Goal: Task Accomplishment & Management: Manage account settings

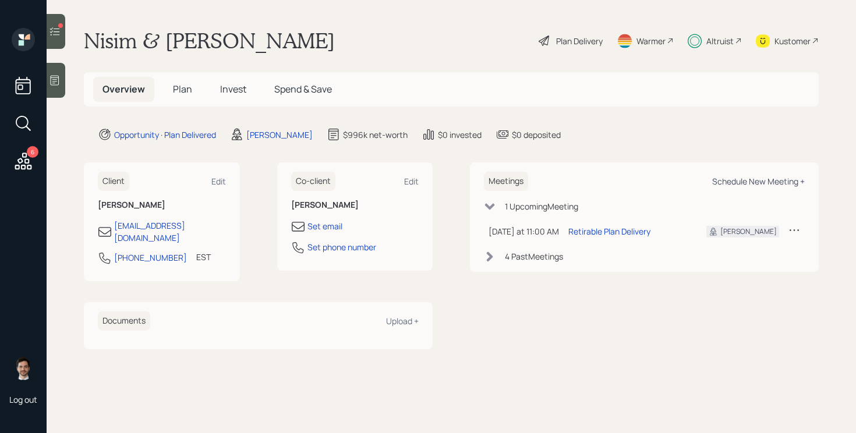
click at [741, 180] on div "Schedule New Meeting +" at bounding box center [758, 181] width 93 height 11
select select "ef6b64e1-8f62-4a74-b865-a7df4b35b836"
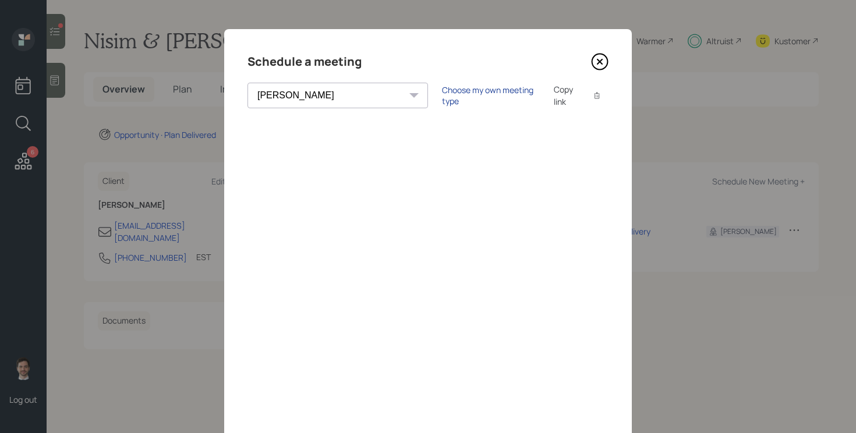
click at [442, 100] on div "Choose my own meeting type" at bounding box center [491, 95] width 98 height 22
click at [606, 58] on icon at bounding box center [599, 61] width 17 height 17
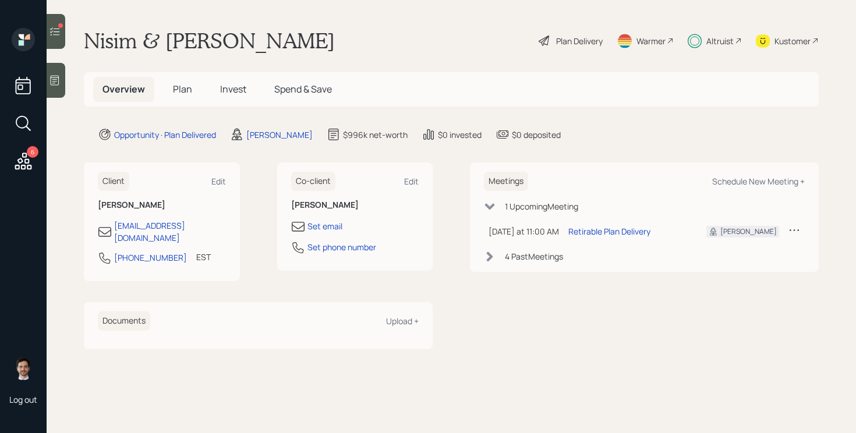
click at [181, 91] on span "Plan" at bounding box center [182, 89] width 19 height 13
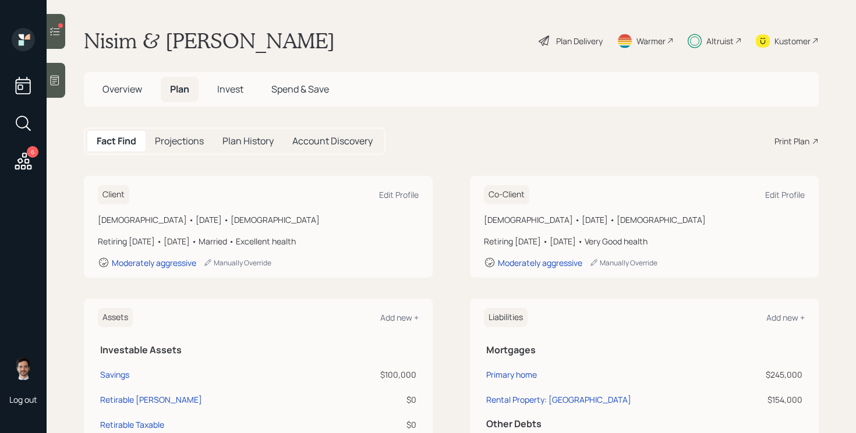
click at [239, 83] on span "Invest" at bounding box center [230, 89] width 26 height 13
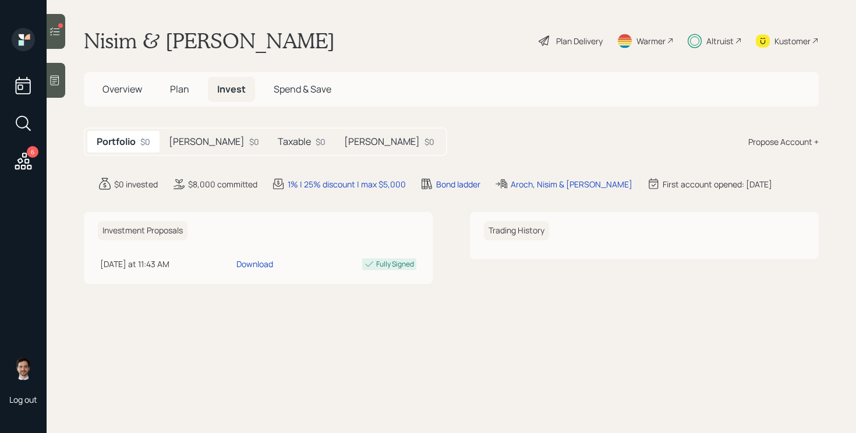
click at [193, 144] on div "[PERSON_NAME] $0" at bounding box center [214, 142] width 109 height 22
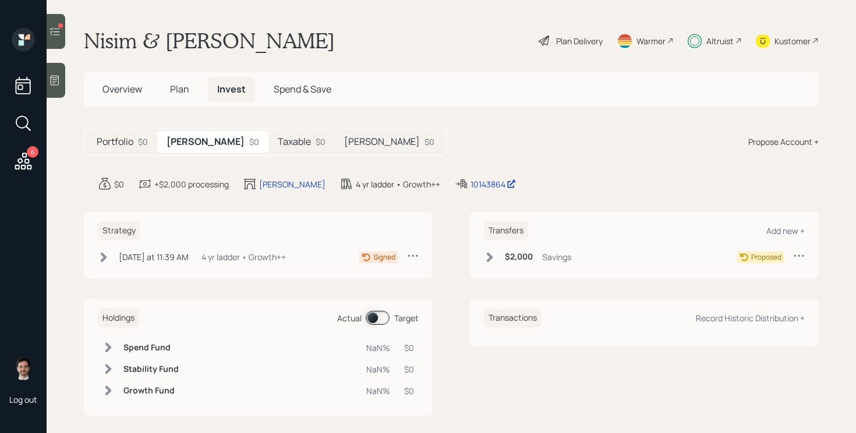
click at [106, 260] on icon at bounding box center [104, 258] width 12 height 12
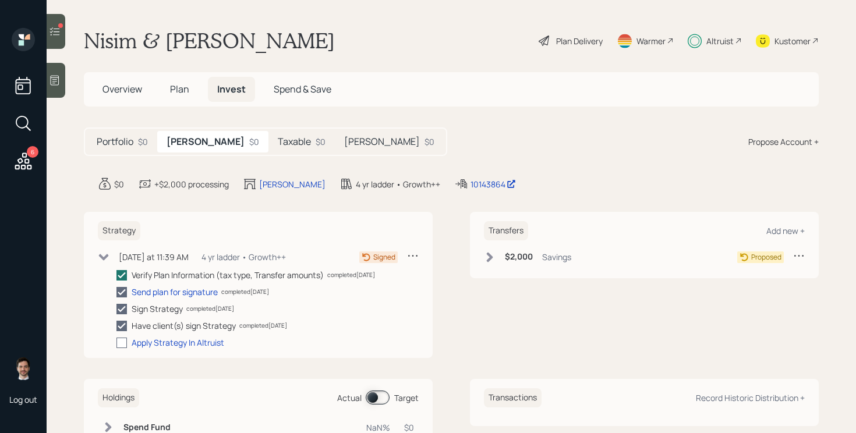
click at [121, 345] on div at bounding box center [121, 343] width 10 height 10
click at [116, 343] on input "checkbox" at bounding box center [116, 342] width 1 height 1
checkbox input "true"
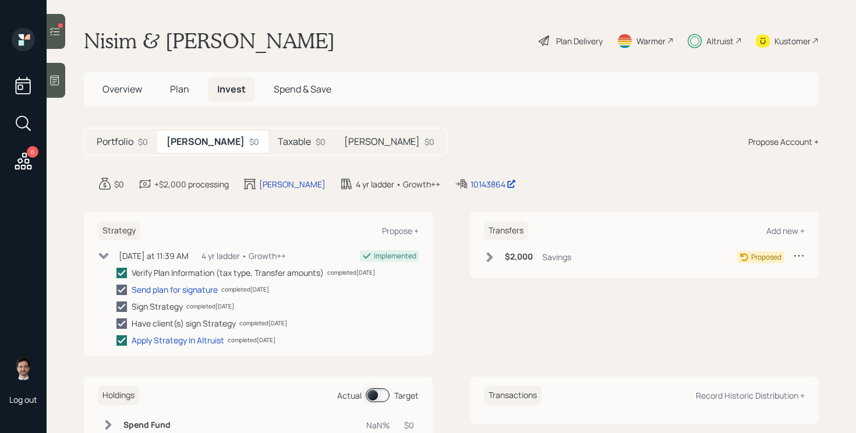
click at [101, 253] on icon at bounding box center [104, 256] width 10 height 6
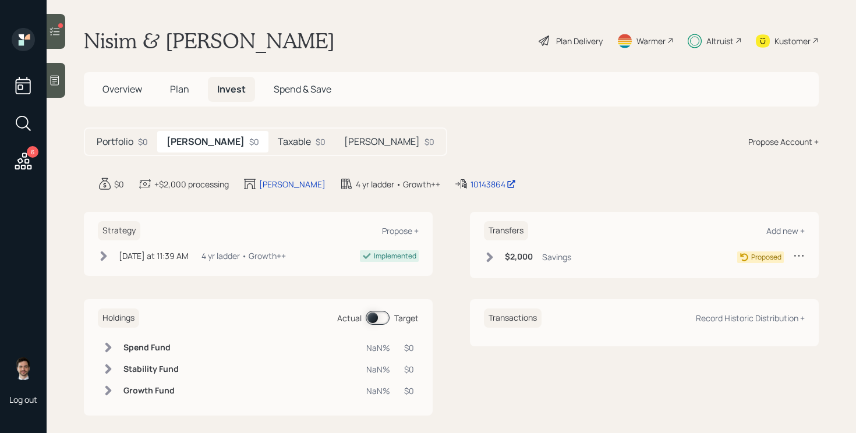
click at [278, 140] on h5 "Taxable" at bounding box center [294, 141] width 33 height 11
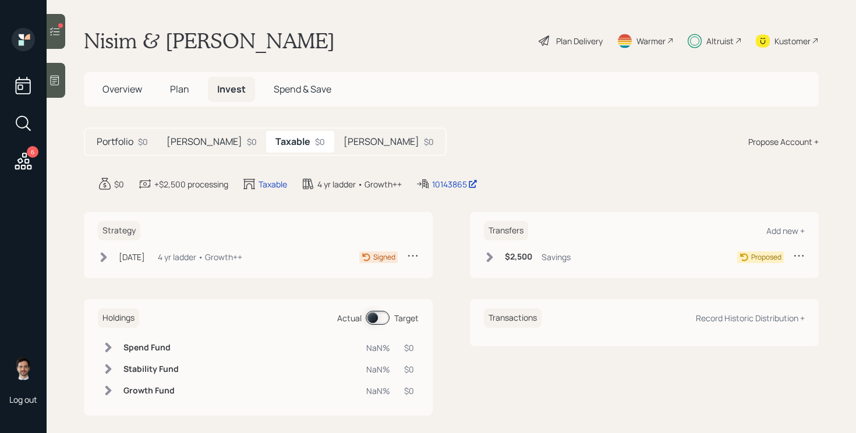
click at [111, 257] on div "[DATE] [DATE] 1:41 PM EDT 4 yr ladder • Growth++" at bounding box center [170, 257] width 144 height 15
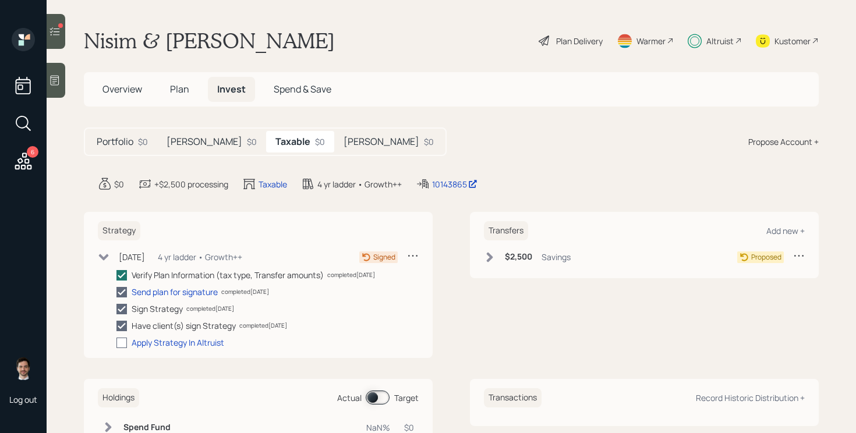
click at [124, 342] on div at bounding box center [121, 343] width 10 height 10
click at [116, 342] on input "checkbox" at bounding box center [116, 342] width 1 height 1
checkbox input "true"
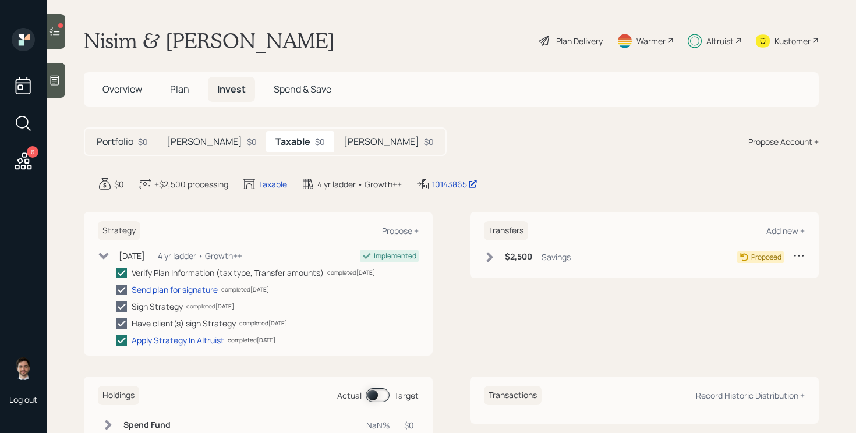
click at [106, 252] on icon at bounding box center [104, 256] width 12 height 12
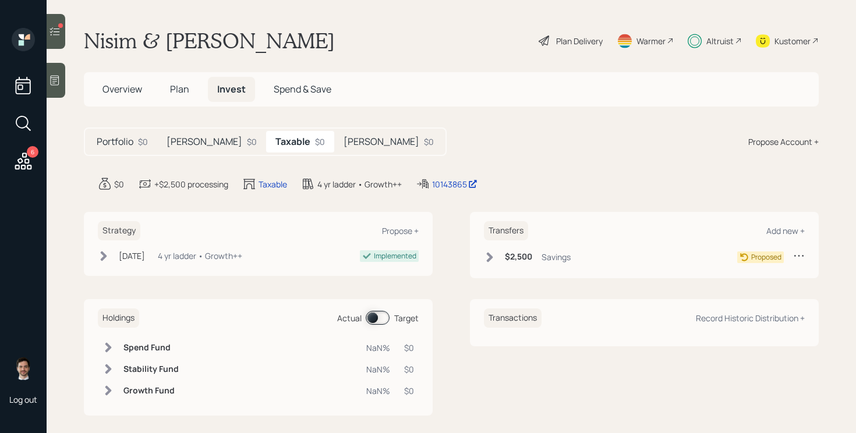
click at [424, 139] on div "$0" at bounding box center [429, 142] width 10 height 12
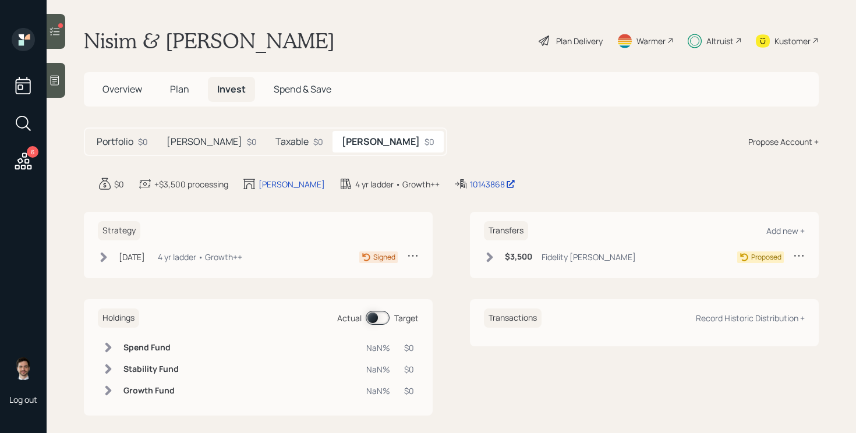
click at [101, 256] on icon at bounding box center [104, 258] width 12 height 12
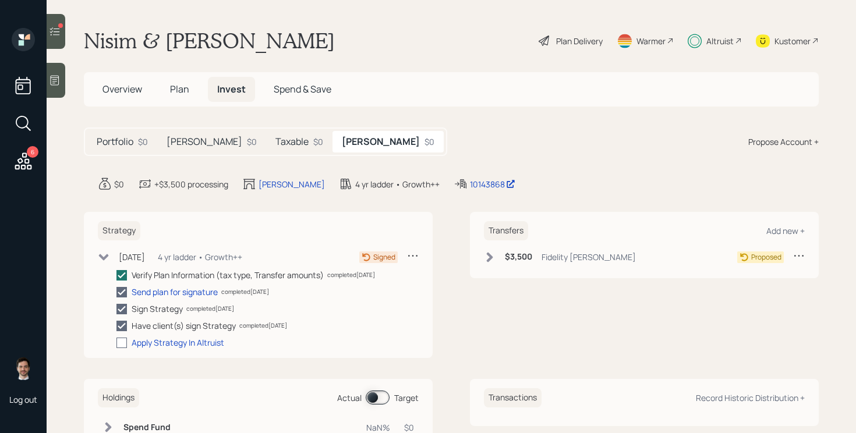
click at [121, 344] on div at bounding box center [121, 343] width 10 height 10
click at [116, 343] on input "checkbox" at bounding box center [116, 342] width 1 height 1
checkbox input "true"
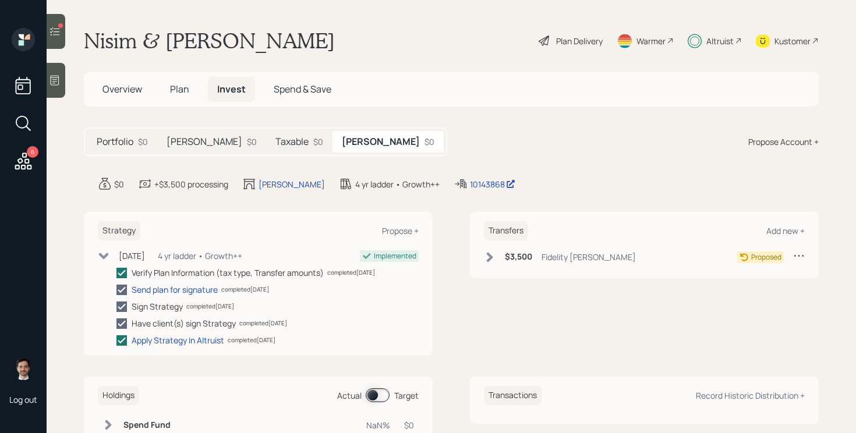
click at [102, 253] on icon at bounding box center [104, 256] width 12 height 12
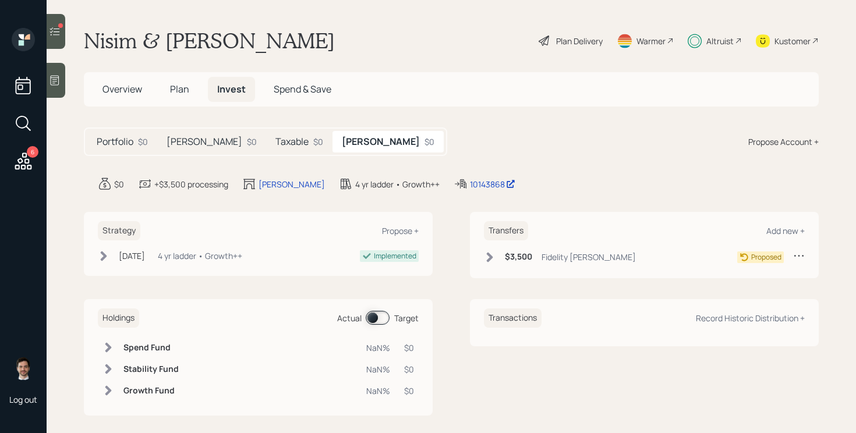
click at [490, 255] on icon at bounding box center [490, 257] width 6 height 10
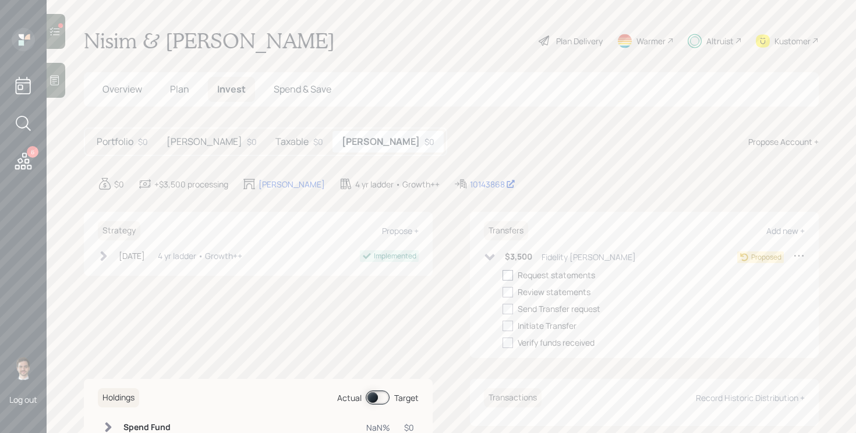
click at [508, 273] on div at bounding box center [508, 275] width 10 height 10
click at [503, 275] on input "checkbox" at bounding box center [502, 275] width 1 height 1
checkbox input "true"
click at [508, 295] on div at bounding box center [508, 292] width 10 height 10
click at [503, 292] on input "checkbox" at bounding box center [502, 292] width 1 height 1
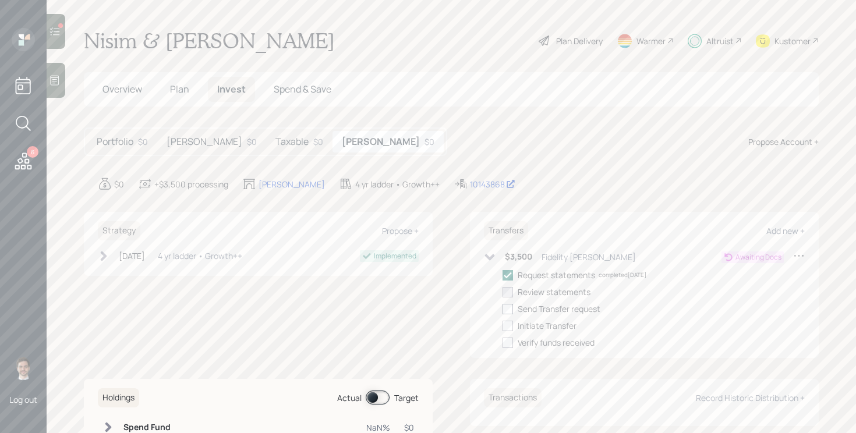
checkbox input "true"
click at [508, 314] on div at bounding box center [508, 309] width 10 height 10
click at [503, 309] on input "checkbox" at bounding box center [502, 309] width 1 height 1
checkbox input "true"
click at [509, 326] on div at bounding box center [508, 326] width 10 height 10
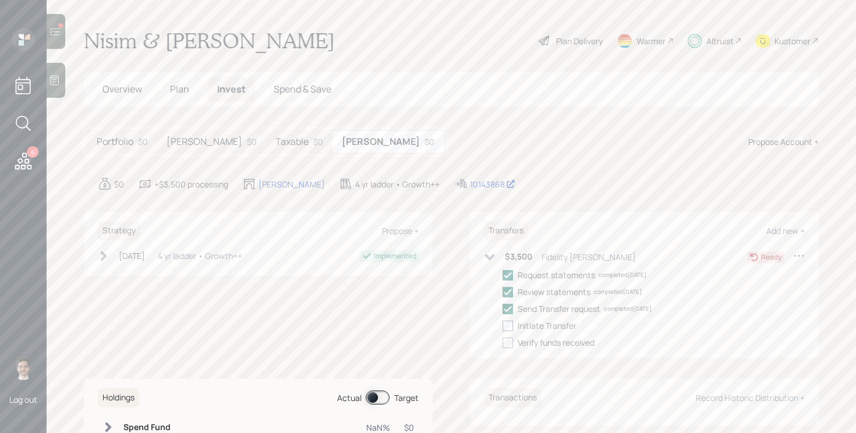
click at [503, 326] on input "checkbox" at bounding box center [502, 326] width 1 height 1
checkbox input "true"
click at [488, 259] on icon at bounding box center [490, 258] width 12 height 12
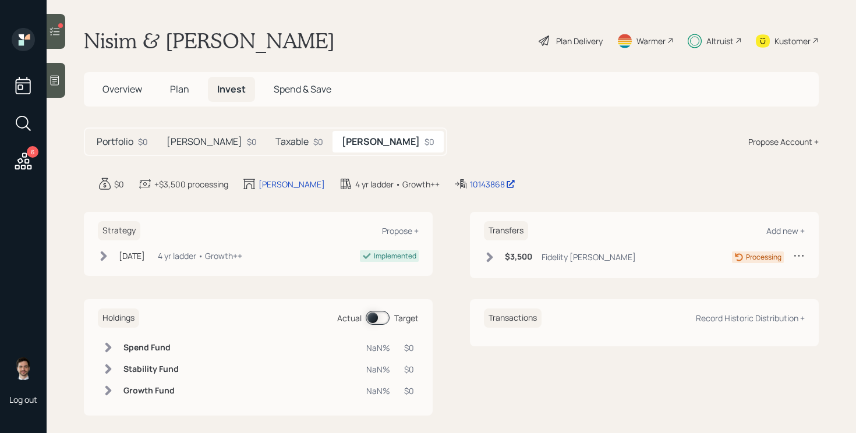
click at [275, 140] on h5 "Taxable" at bounding box center [291, 141] width 33 height 11
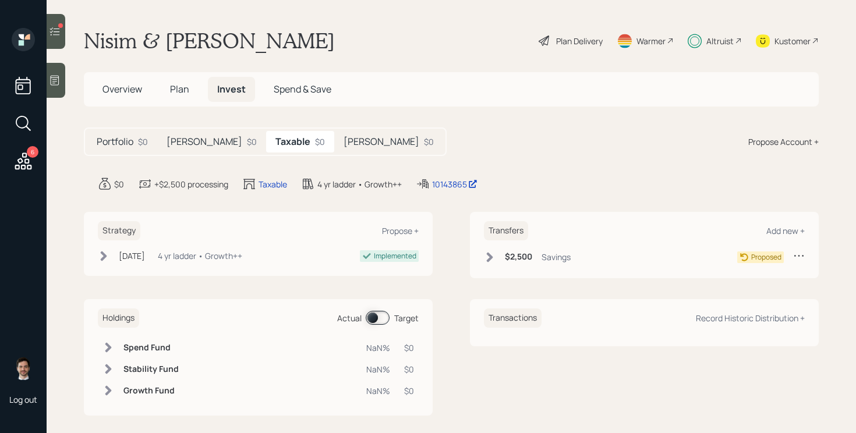
click at [182, 140] on h5 "[PERSON_NAME]" at bounding box center [205, 141] width 76 height 11
click at [486, 255] on icon at bounding box center [490, 258] width 12 height 12
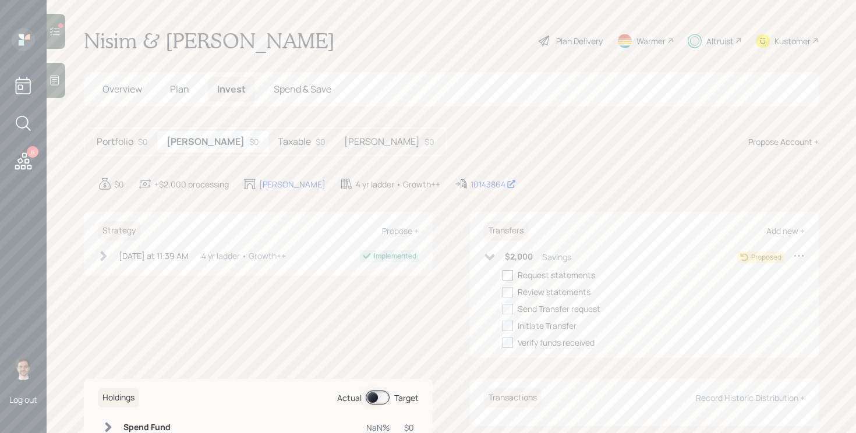
click at [510, 274] on div at bounding box center [508, 275] width 10 height 10
click at [503, 275] on input "checkbox" at bounding box center [502, 275] width 1 height 1
click at [508, 277] on icon at bounding box center [508, 275] width 10 height 10
click at [503, 275] on input "checkbox" at bounding box center [502, 275] width 1 height 1
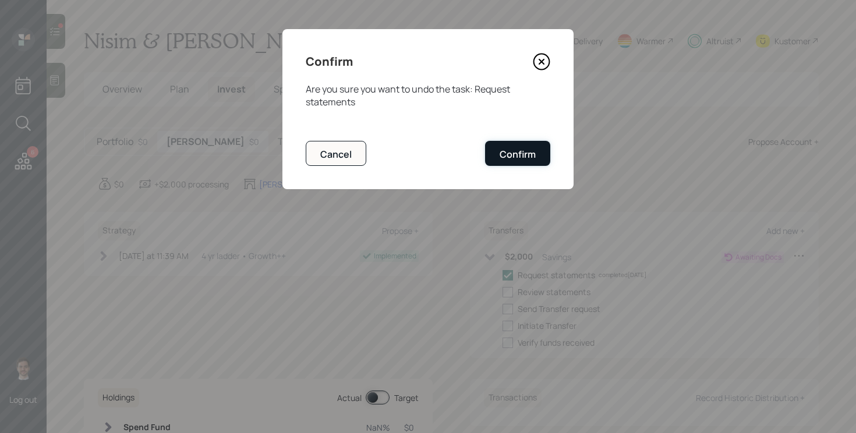
click at [510, 150] on div "Confirm" at bounding box center [518, 154] width 36 height 13
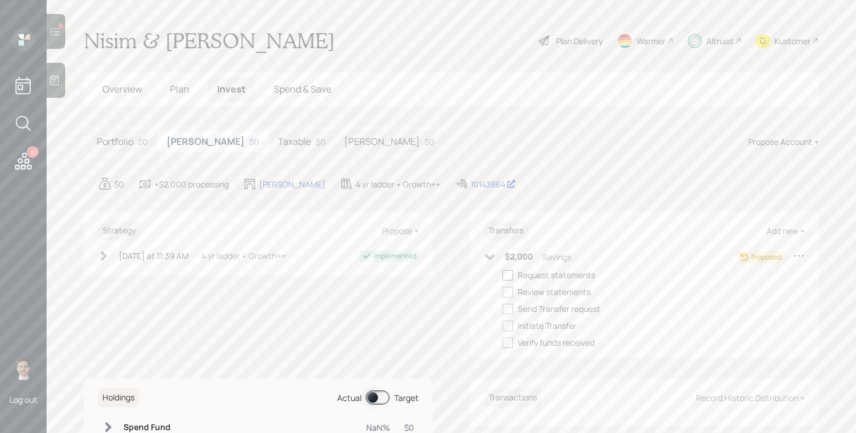
click at [508, 274] on div at bounding box center [508, 275] width 10 height 10
click at [503, 275] on input "checkbox" at bounding box center [502, 275] width 1 height 1
checkbox input "true"
click at [511, 291] on div at bounding box center [508, 292] width 10 height 10
click at [503, 292] on input "checkbox" at bounding box center [502, 292] width 1 height 1
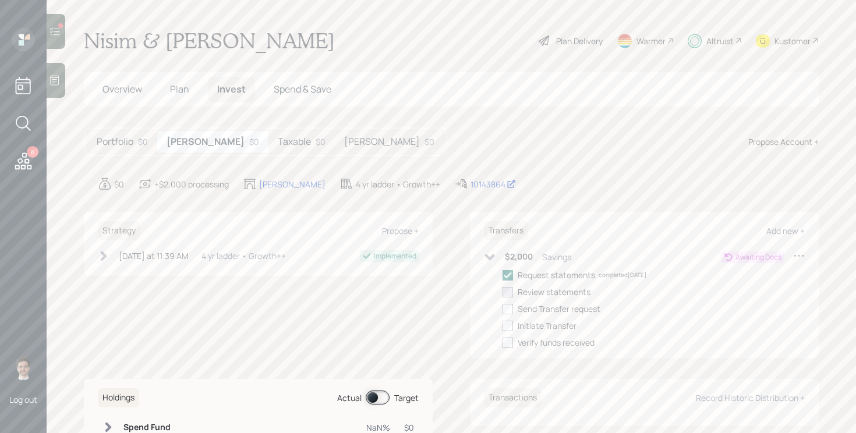
checkbox input "true"
click at [278, 144] on h5 "Taxable" at bounding box center [294, 141] width 33 height 11
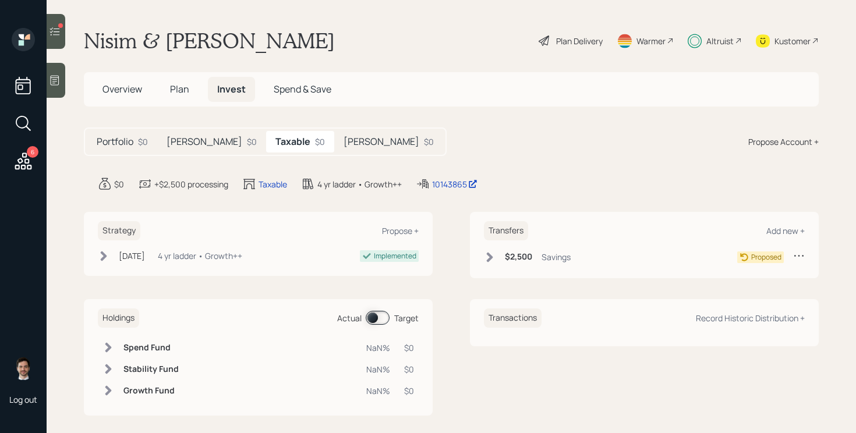
click at [487, 259] on icon at bounding box center [490, 257] width 6 height 10
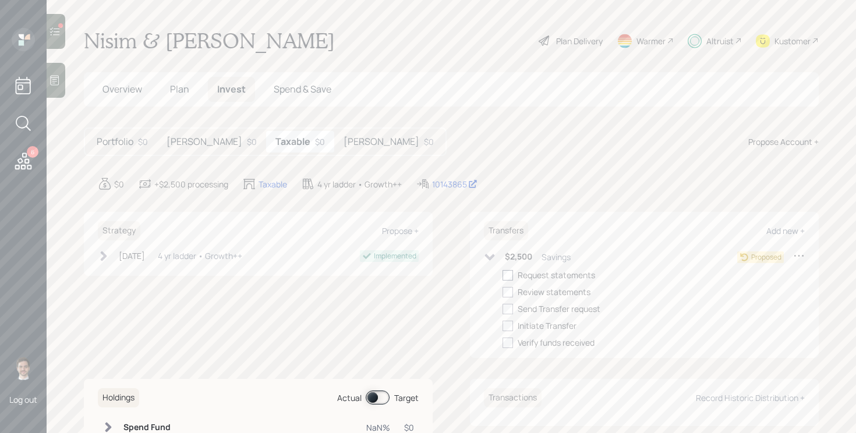
click at [507, 276] on div at bounding box center [508, 275] width 10 height 10
click at [503, 275] on input "checkbox" at bounding box center [502, 275] width 1 height 1
checkbox input "true"
click at [507, 292] on div at bounding box center [508, 292] width 10 height 10
click at [503, 292] on input "checkbox" at bounding box center [502, 292] width 1 height 1
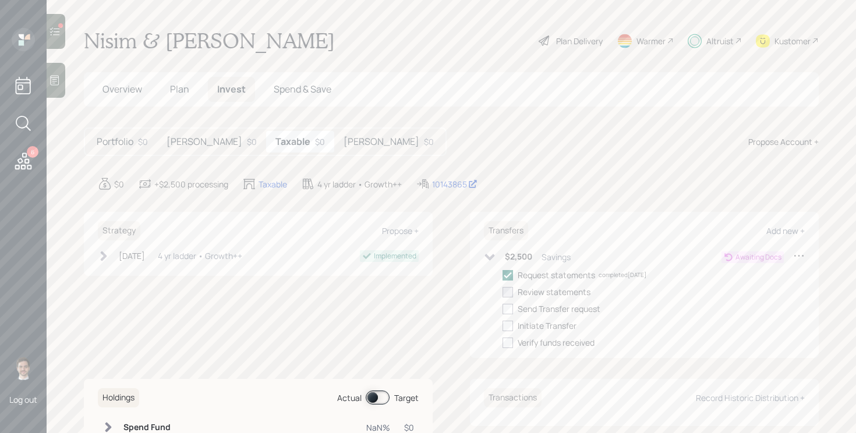
checkbox input "true"
click at [507, 310] on div at bounding box center [508, 309] width 10 height 10
click at [503, 309] on input "checkbox" at bounding box center [502, 309] width 1 height 1
checkbox input "true"
click at [508, 326] on div at bounding box center [508, 326] width 10 height 10
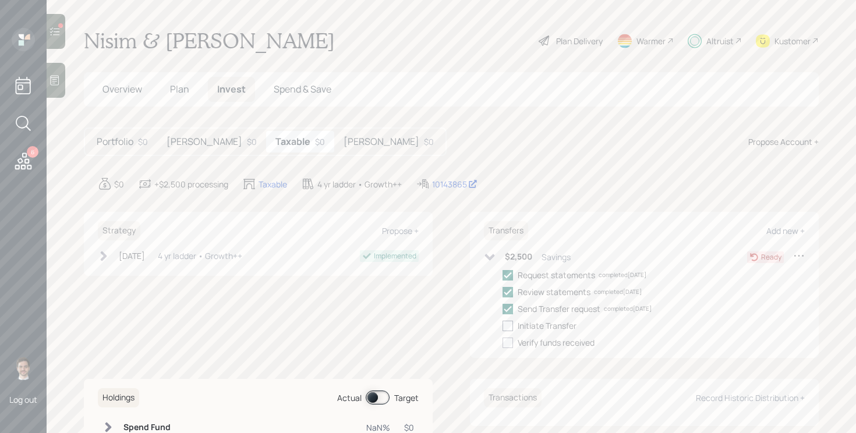
click at [503, 326] on input "checkbox" at bounding box center [502, 326] width 1 height 1
checkbox input "true"
click at [492, 259] on icon at bounding box center [490, 258] width 12 height 12
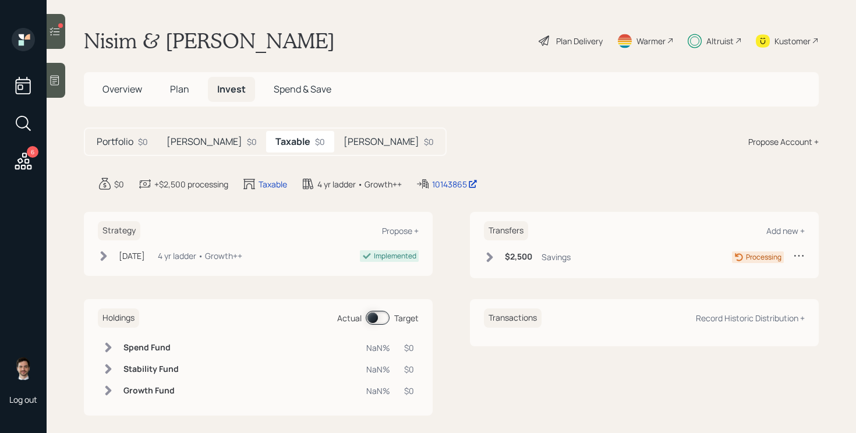
click at [142, 143] on div "$0" at bounding box center [143, 142] width 10 height 12
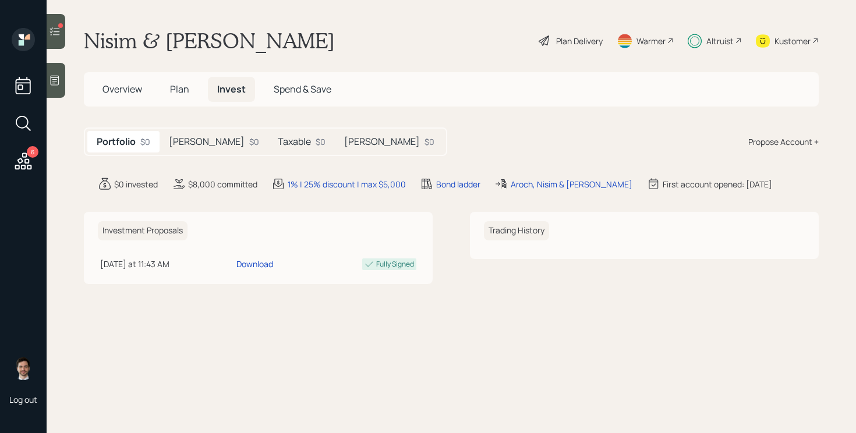
click at [56, 32] on icon at bounding box center [55, 32] width 12 height 12
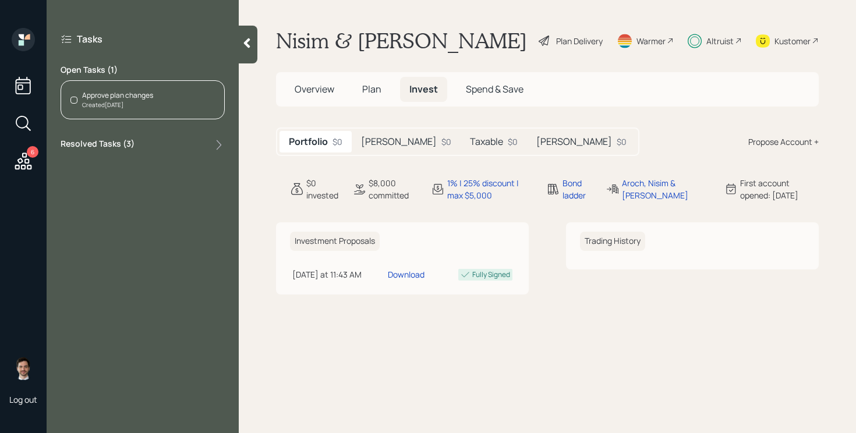
click at [162, 119] on div "Approve plan changes Created [DATE]" at bounding box center [143, 99] width 164 height 39
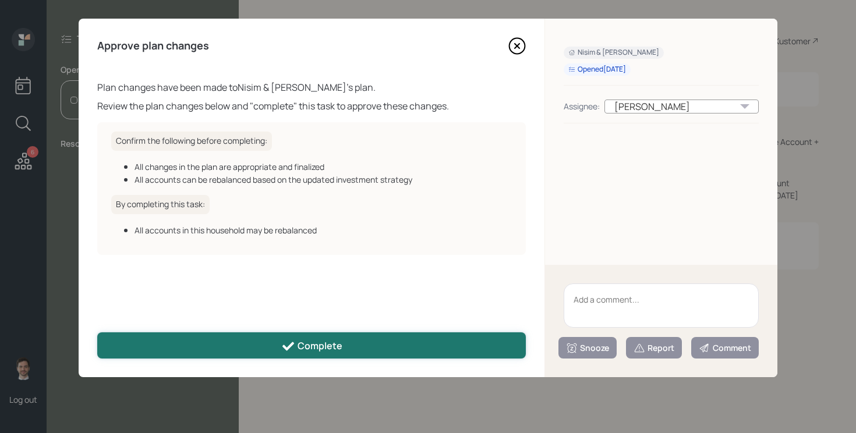
click at [298, 345] on div "Complete" at bounding box center [311, 347] width 61 height 14
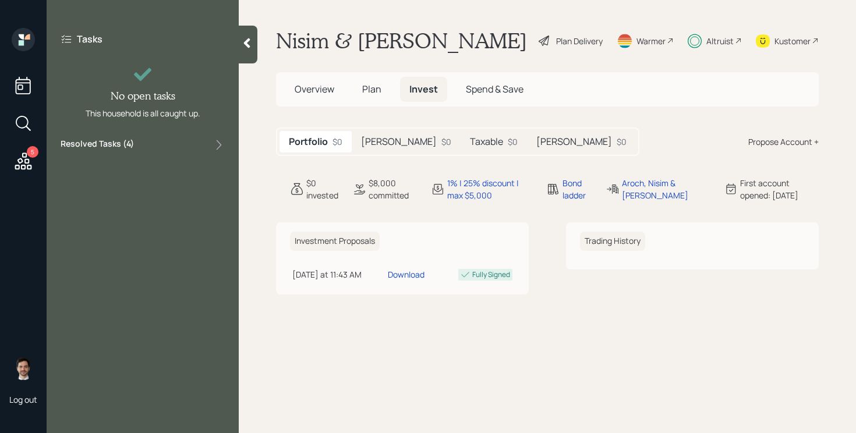
click at [248, 36] on div at bounding box center [248, 45] width 19 height 38
